Goal: Navigation & Orientation: Find specific page/section

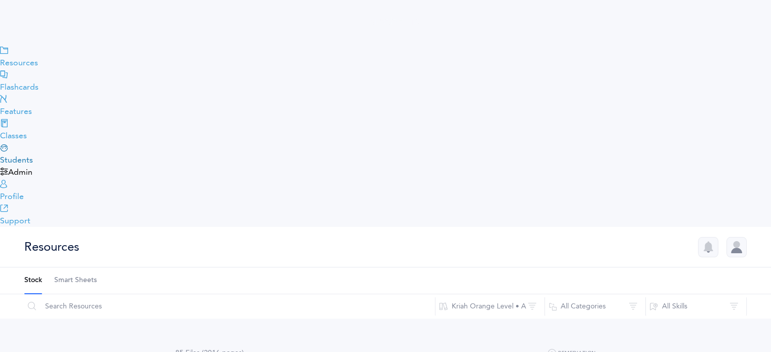
click at [64, 166] on span "Students" at bounding box center [385, 160] width 771 height 12
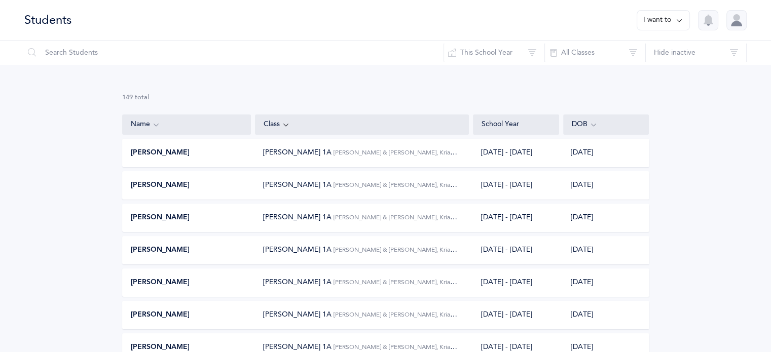
drag, startPoint x: 99, startPoint y: 0, endPoint x: 394, endPoint y: 88, distance: 307.8
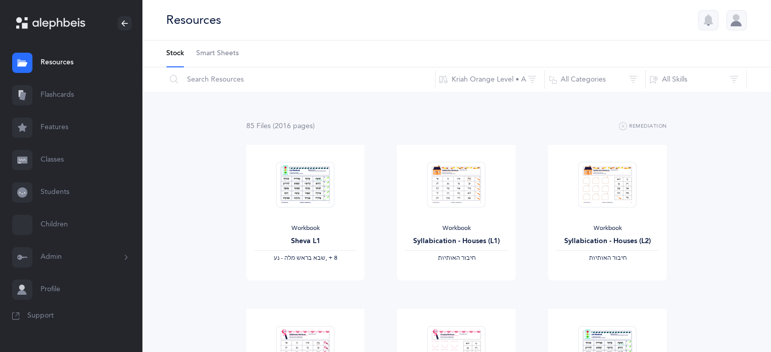
click at [59, 162] on link "Classes" at bounding box center [71, 160] width 142 height 32
